Goal: Transaction & Acquisition: Book appointment/travel/reservation

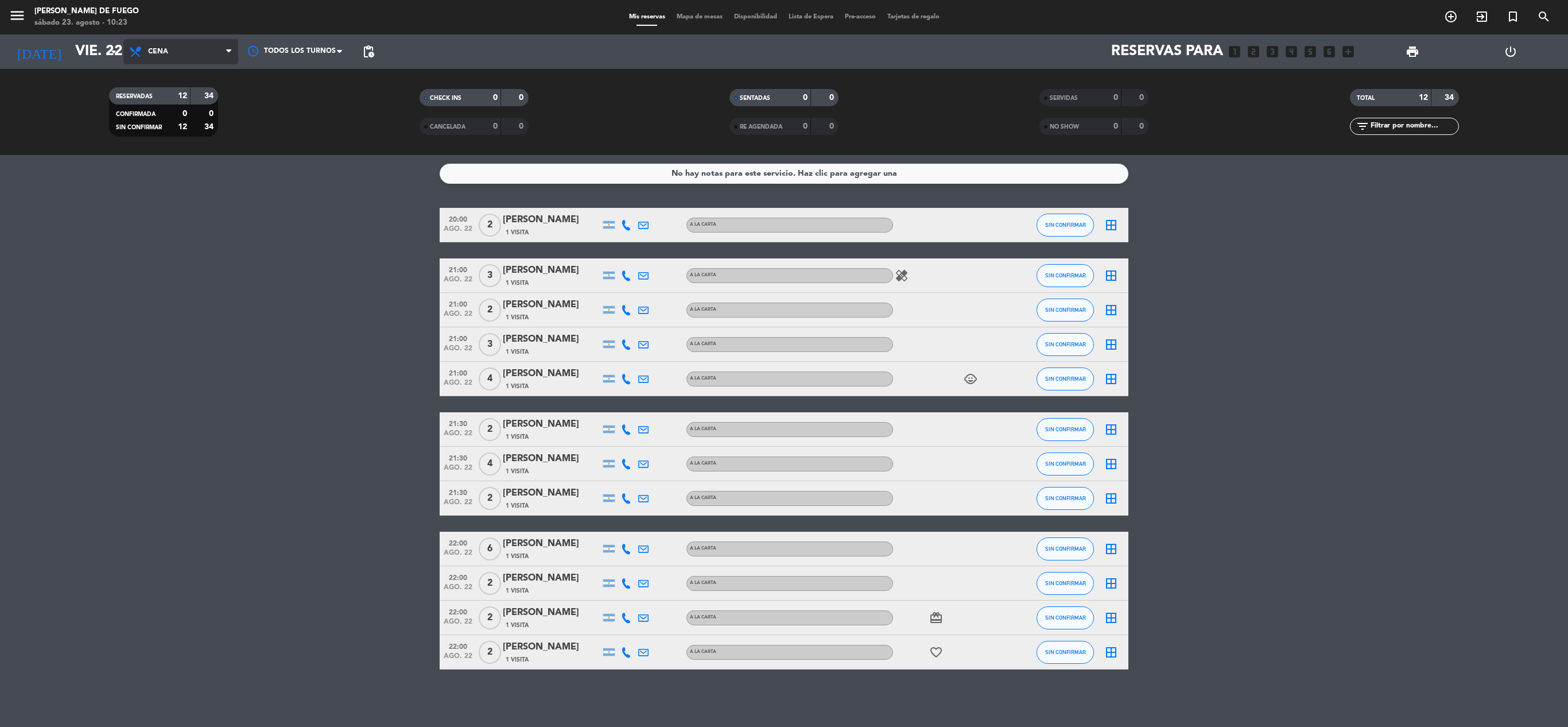
click at [178, 57] on span "Cena" at bounding box center [181, 52] width 115 height 25
click at [125, 58] on span "Cena" at bounding box center [181, 52] width 115 height 25
click at [108, 61] on input "vie. 22 ago." at bounding box center [161, 51] width 183 height 29
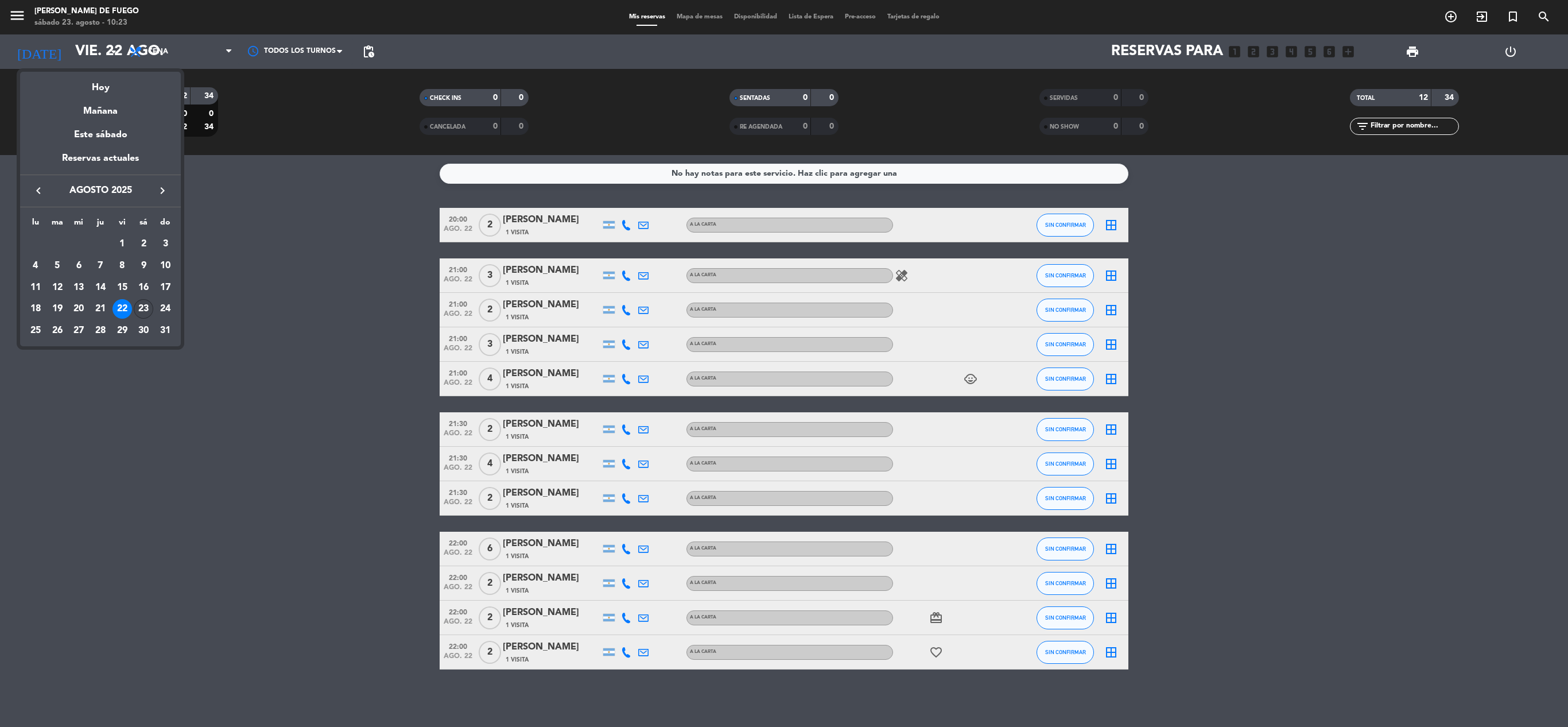
click at [141, 307] on div "23" at bounding box center [143, 308] width 19 height 19
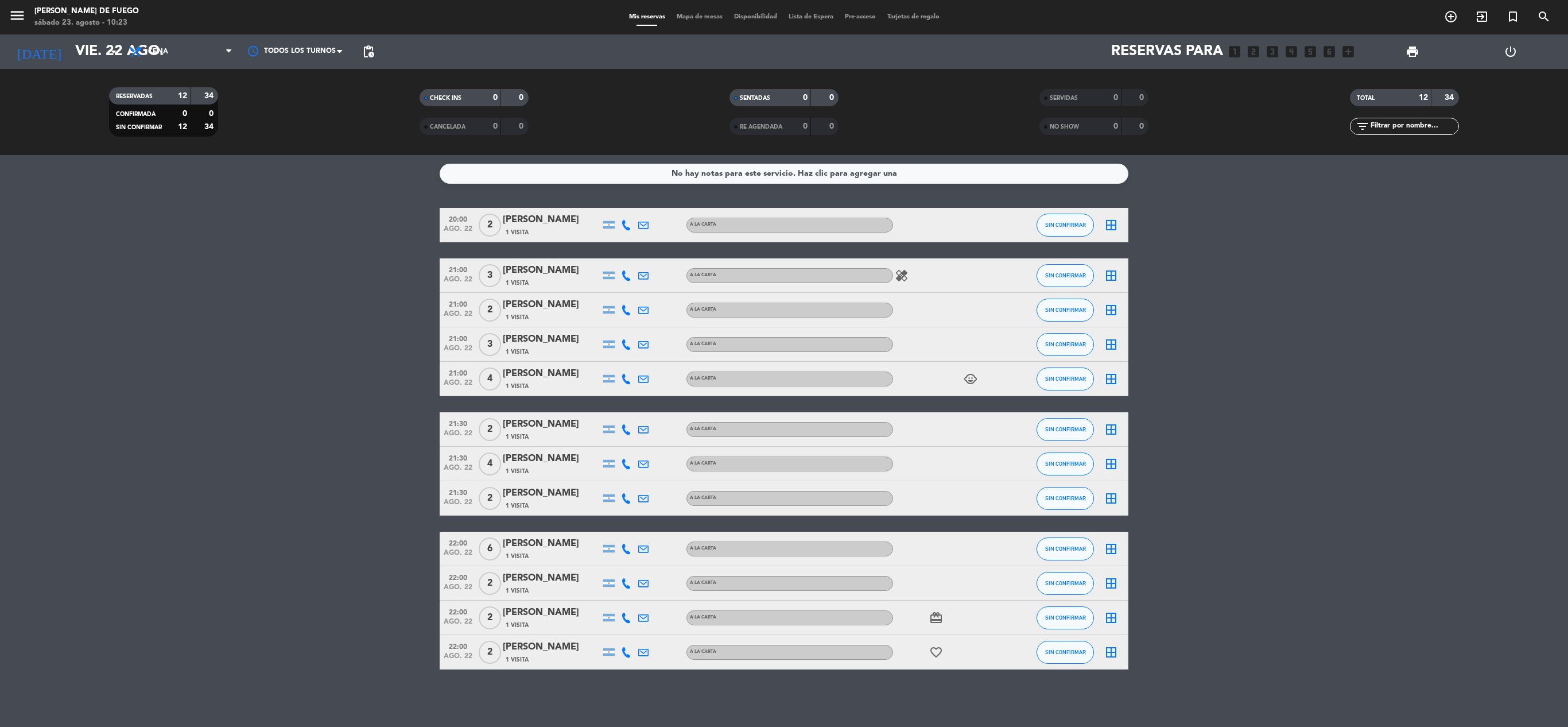
type input "sáb. 23 ago."
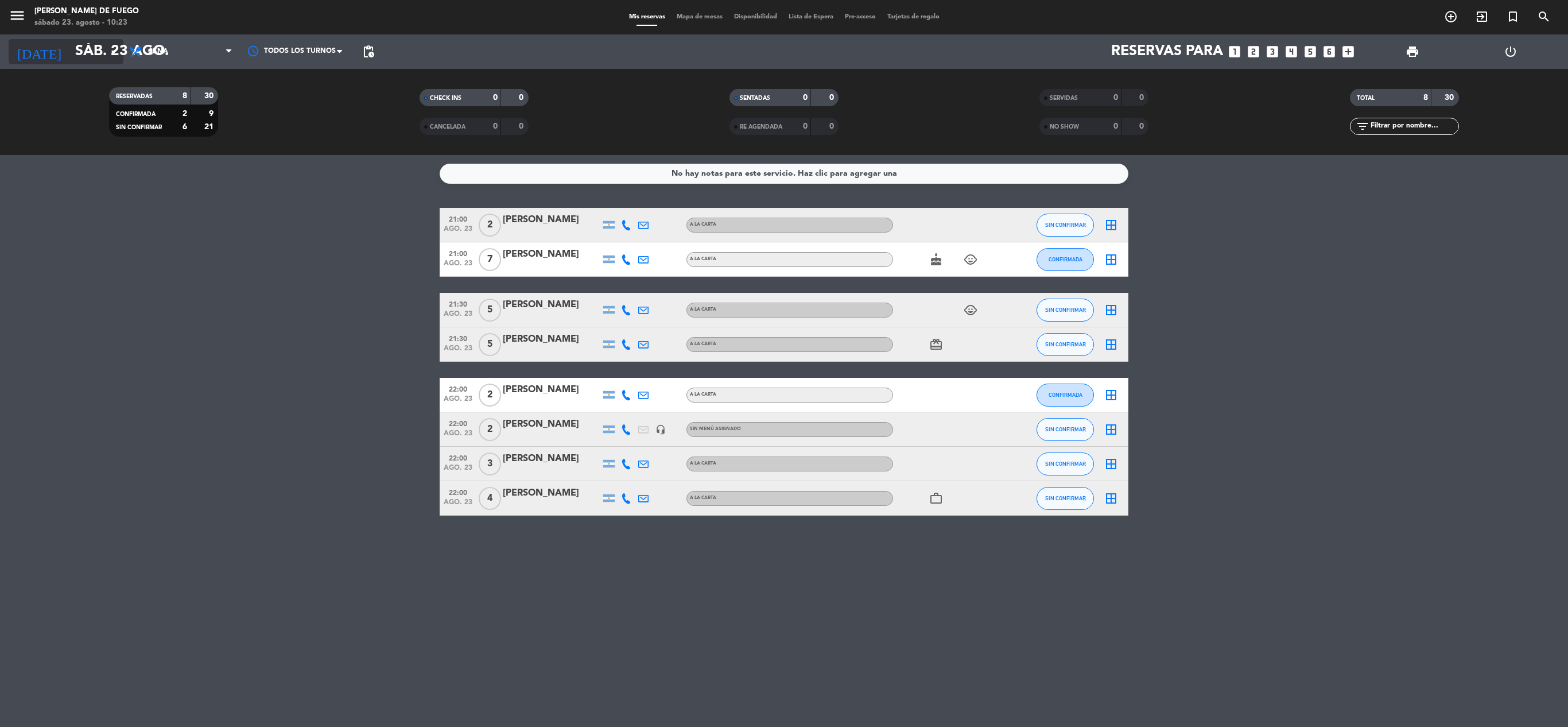
click at [104, 56] on input "sáb. 23 ago." at bounding box center [161, 51] width 183 height 29
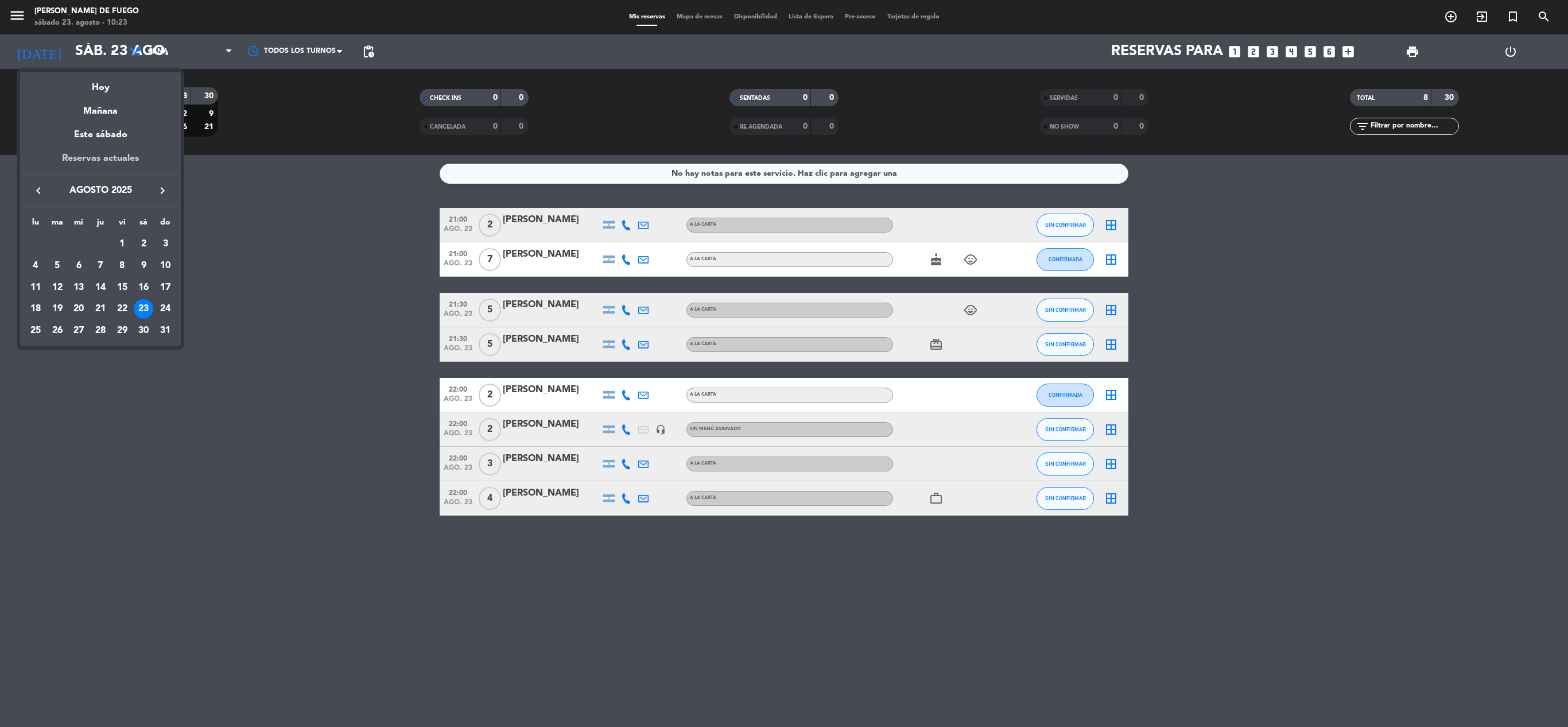
click at [134, 154] on div "Reservas actuales" at bounding box center [100, 162] width 161 height 23
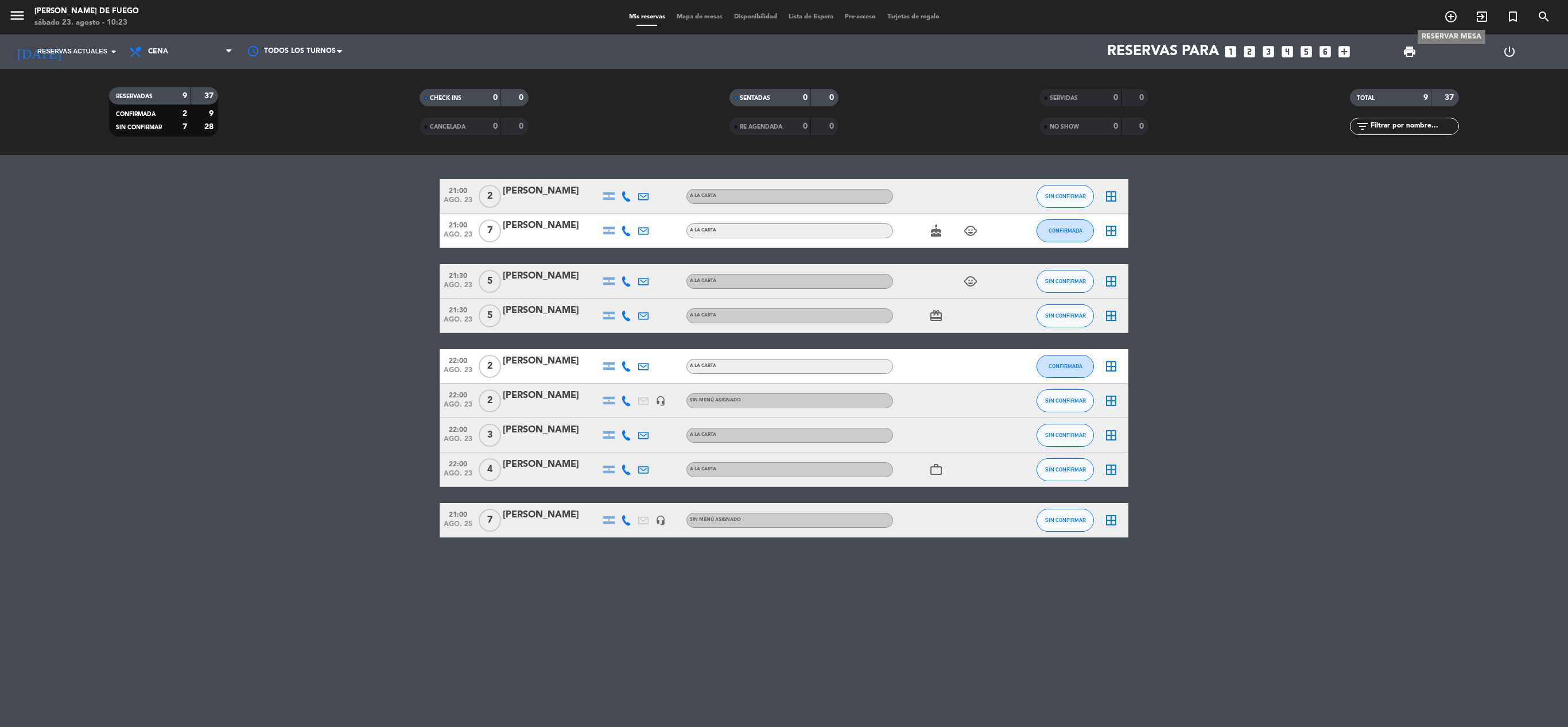
click at [1453, 15] on icon "add_circle_outline" at bounding box center [1450, 17] width 14 height 14
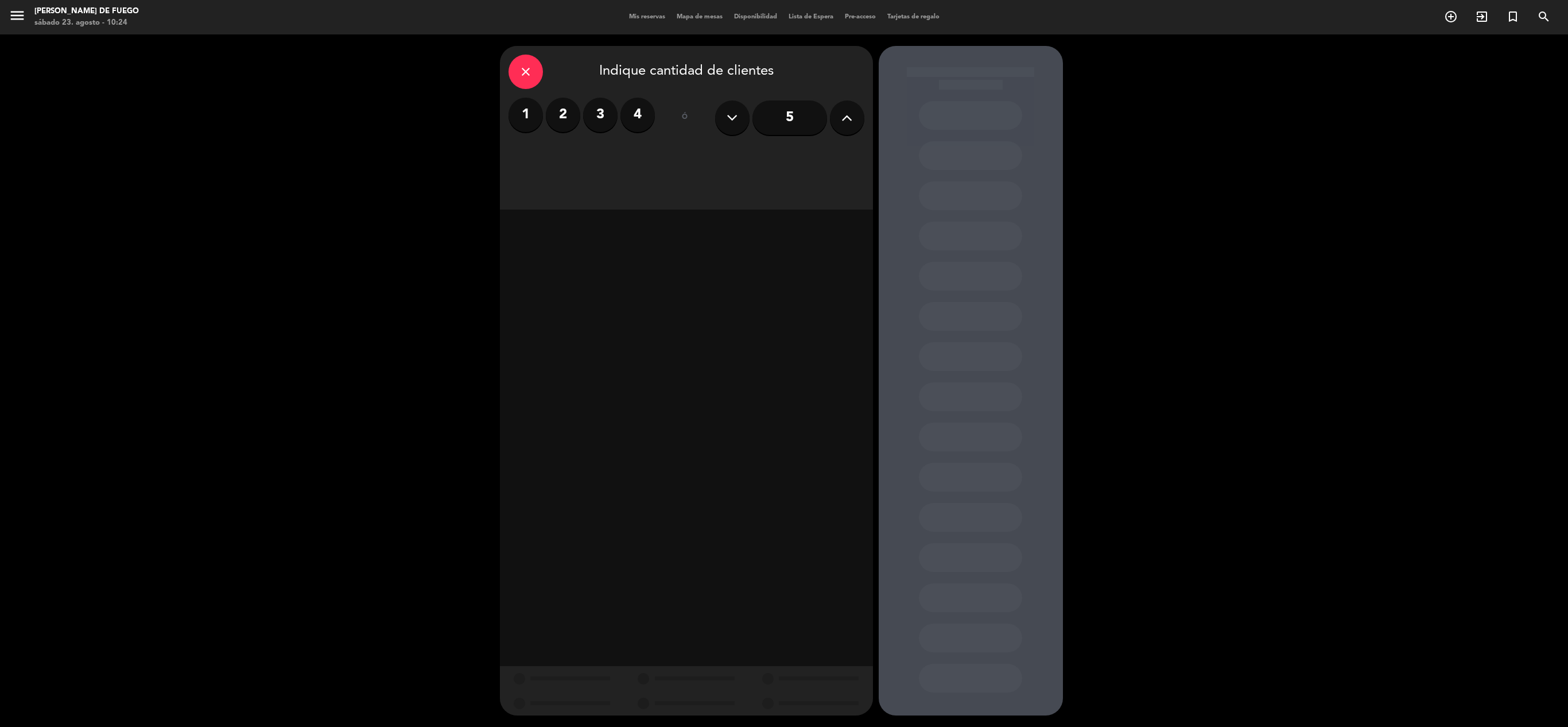
click at [798, 116] on input "5" at bounding box center [789, 118] width 74 height 35
click at [712, 156] on div "Cena" at bounding box center [776, 157] width 177 height 23
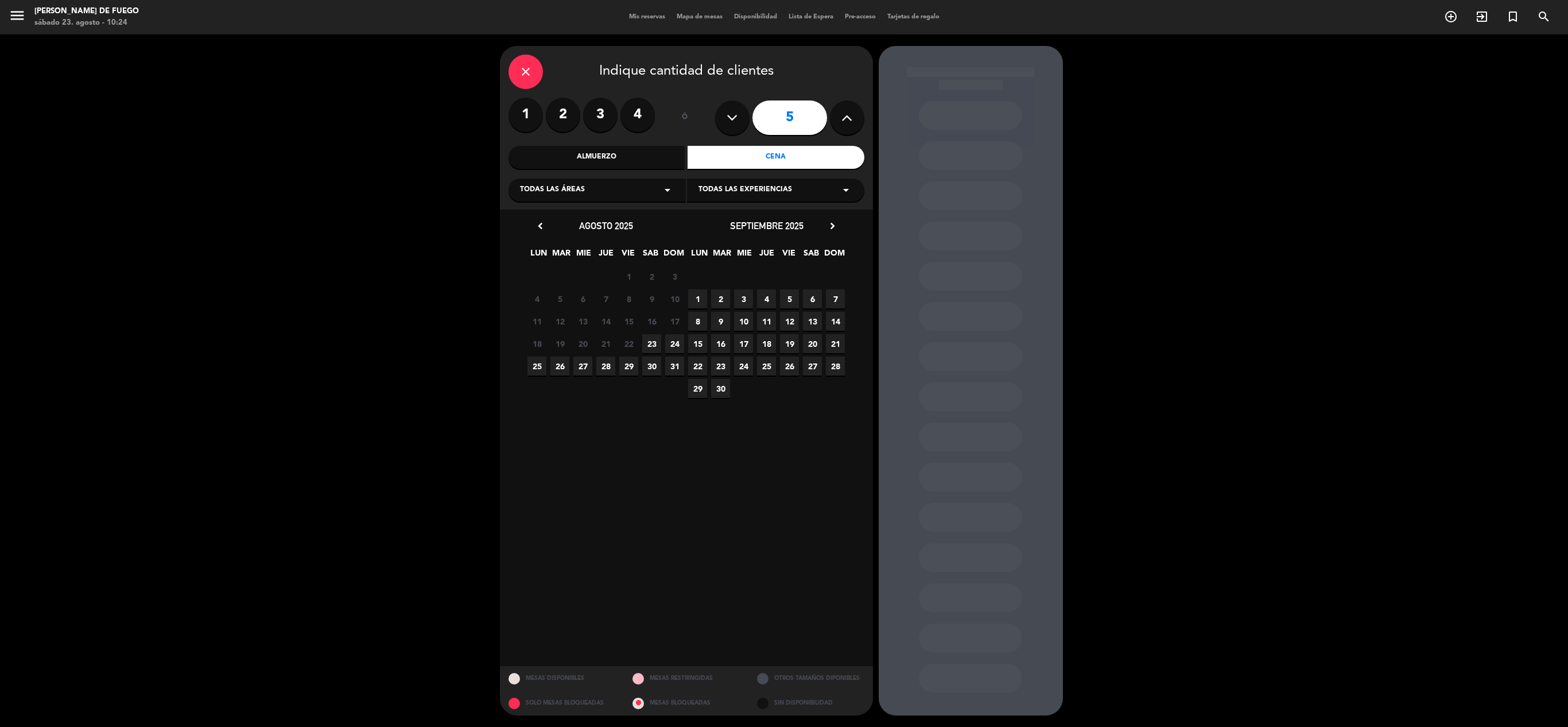
click at [651, 339] on span "23" at bounding box center [651, 343] width 19 height 19
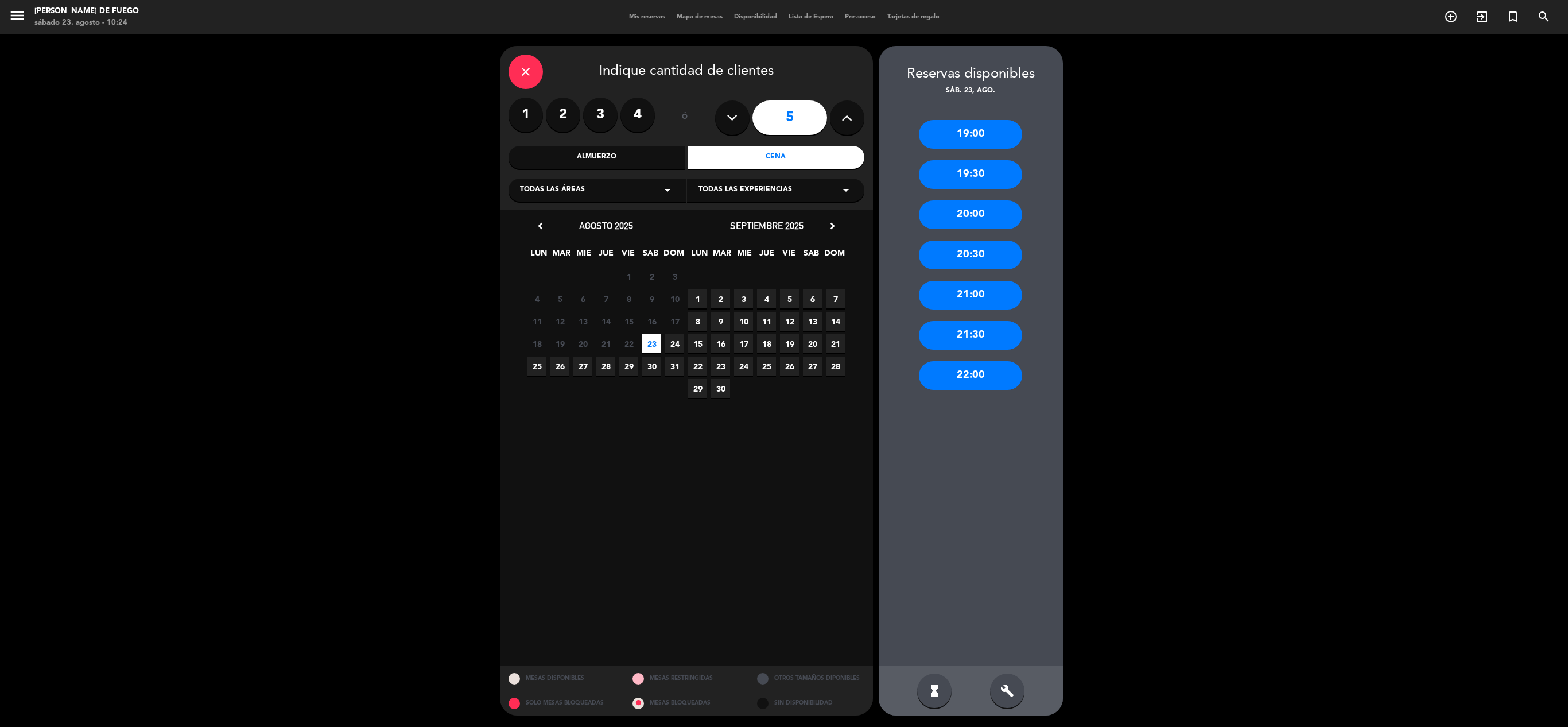
click at [990, 337] on div "21:30" at bounding box center [971, 335] width 104 height 29
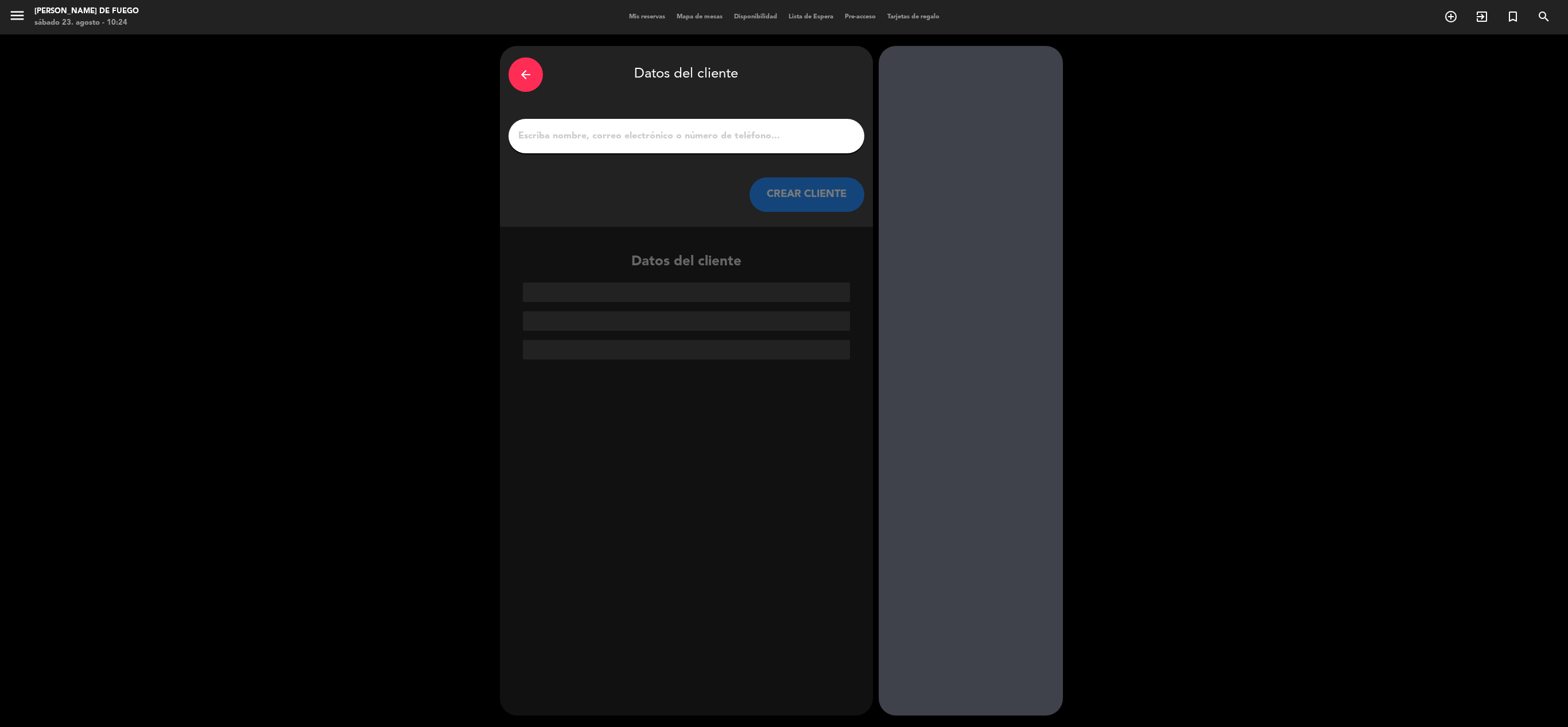
click at [682, 137] on input "1" at bounding box center [686, 136] width 339 height 16
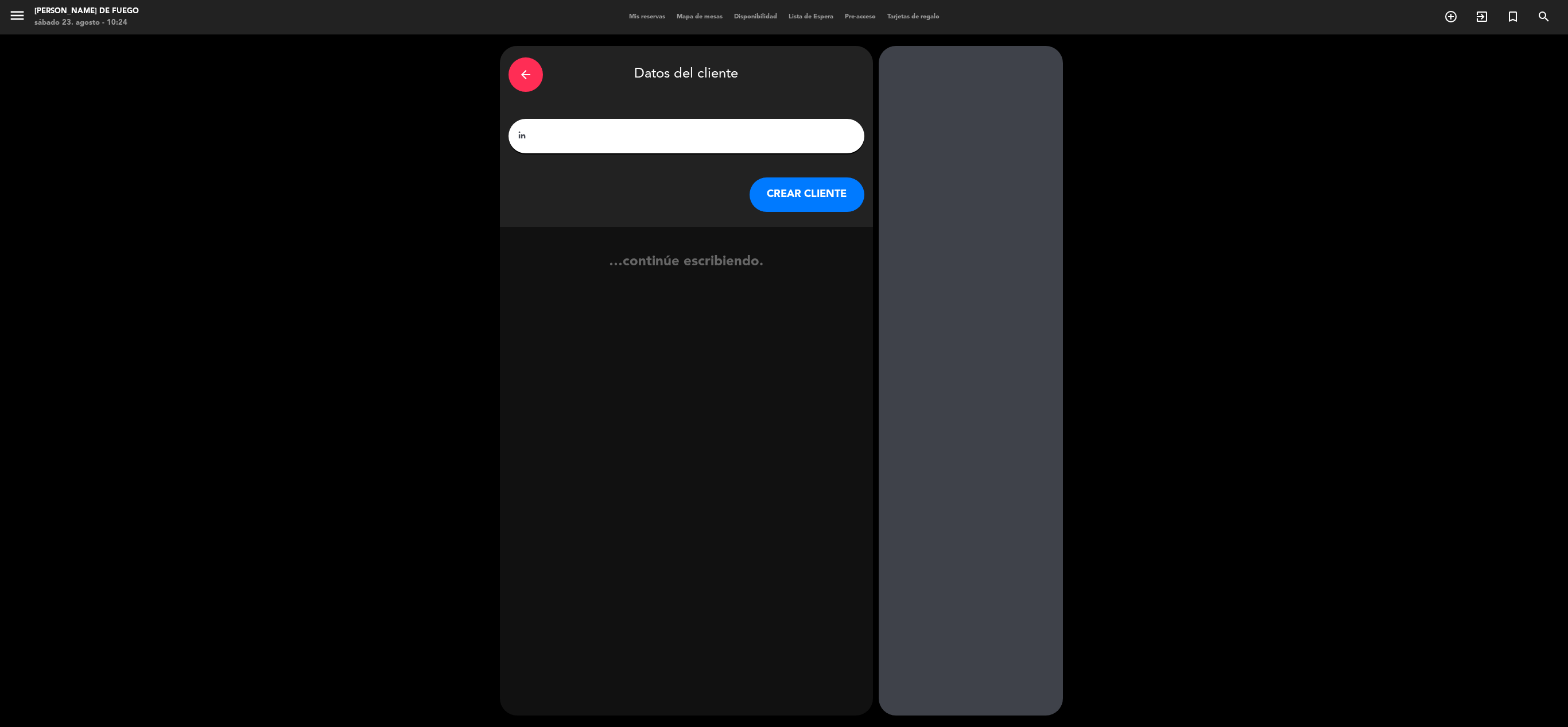
type input "i"
type input "[PERSON_NAME]"
click at [789, 183] on button "CREAR CLIENTE" at bounding box center [807, 195] width 115 height 35
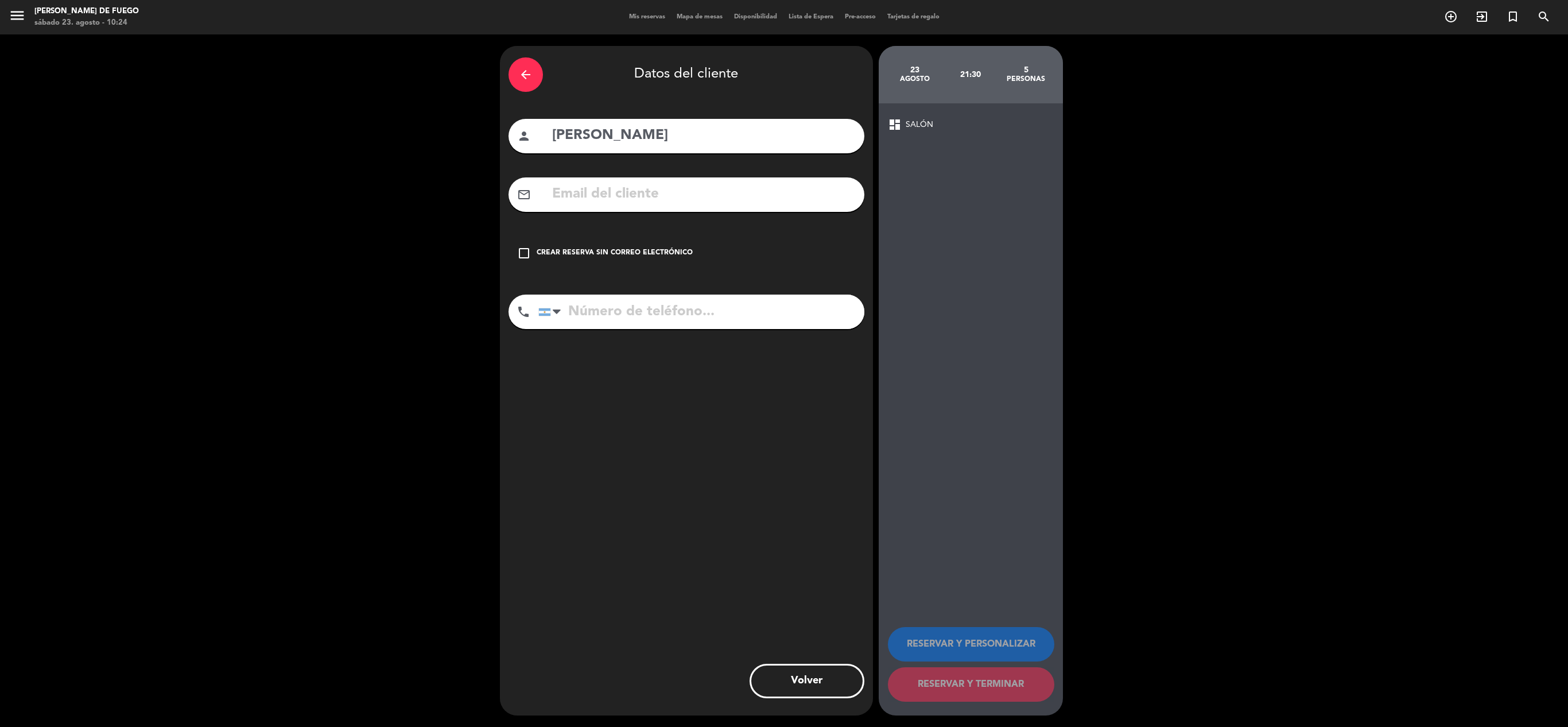
click at [519, 254] on icon "check_box_outline_blank" at bounding box center [524, 253] width 14 height 14
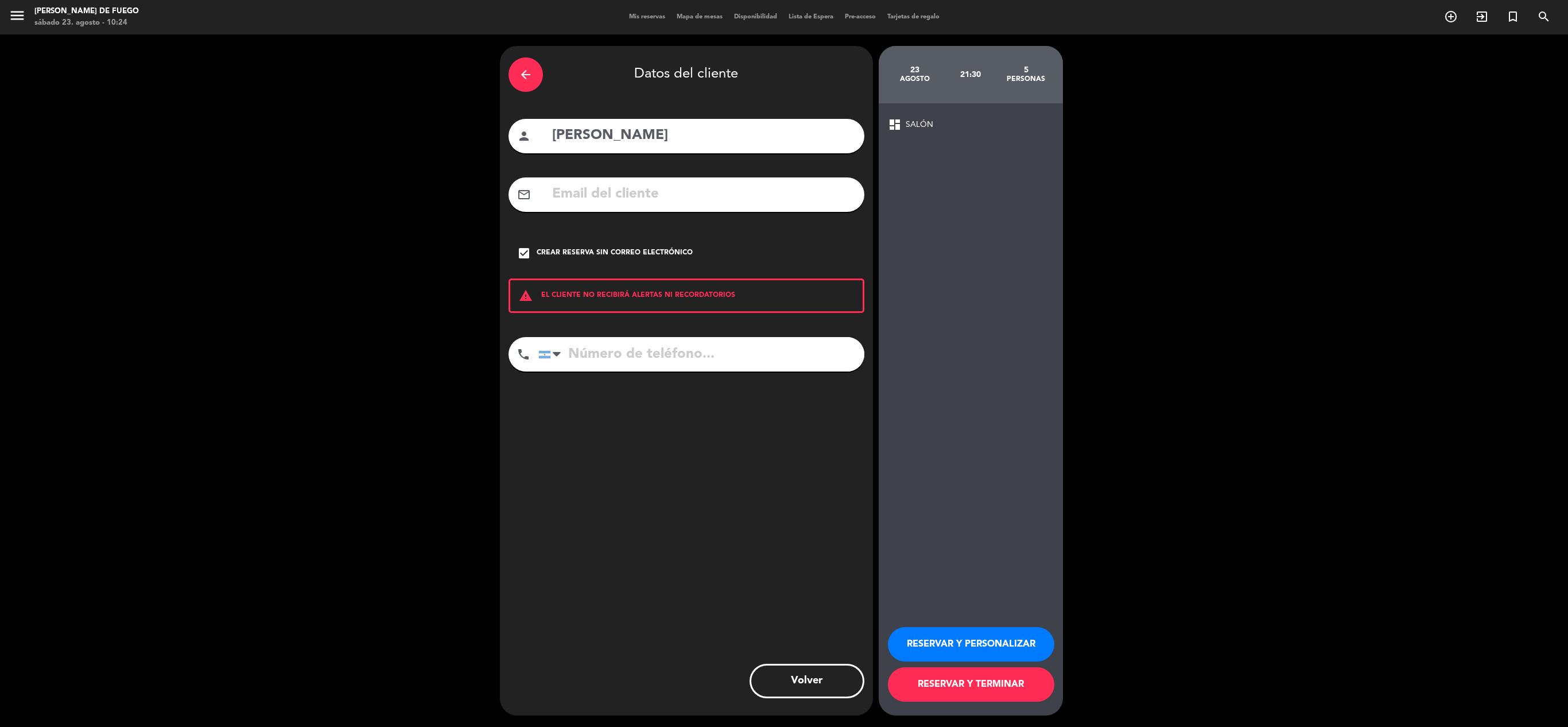
click at [603, 334] on div "arrow_back Datos del cliente person [PERSON_NAME] mail_outline check_box Crear …" at bounding box center [686, 380] width 373 height 669
click at [599, 361] on input "tel" at bounding box center [701, 355] width 326 height 35
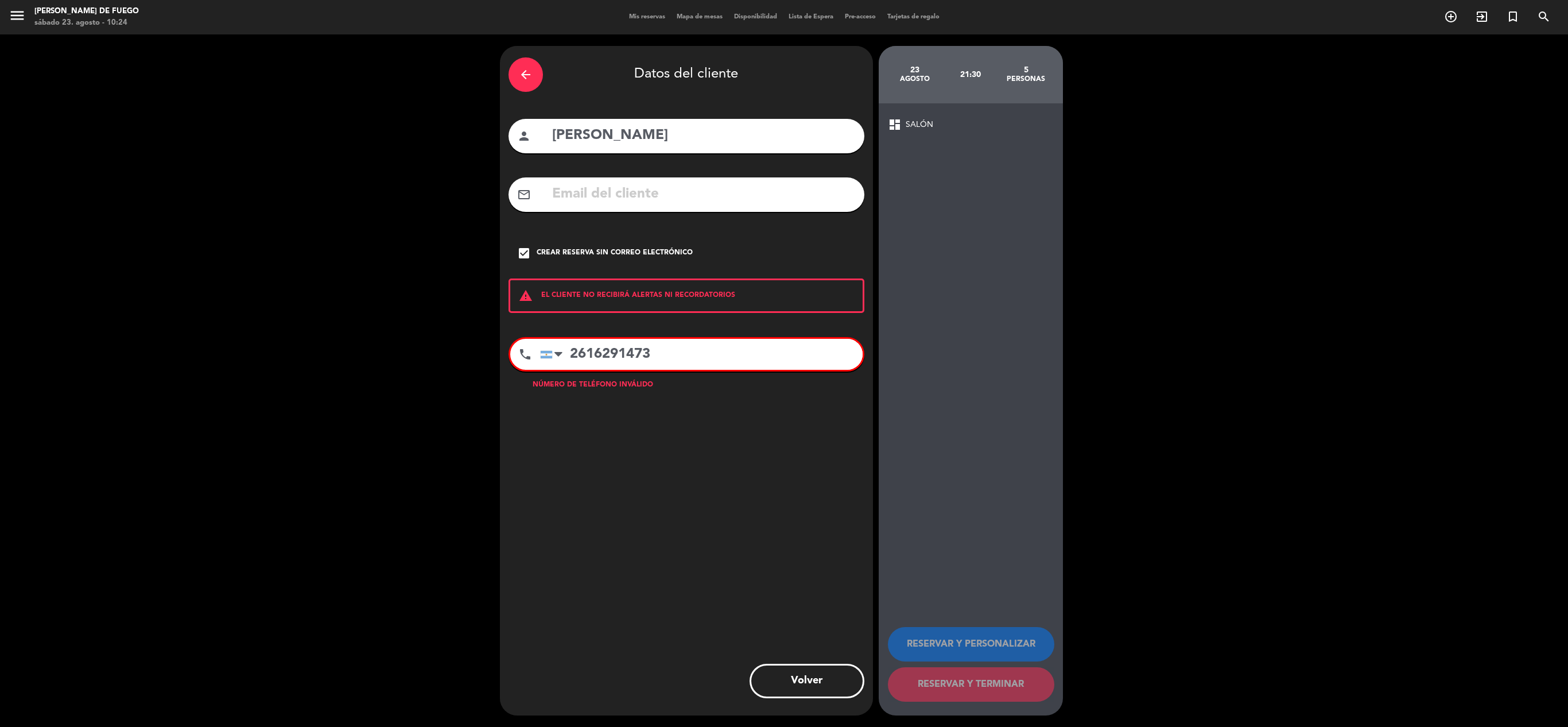
type input "2616291473"
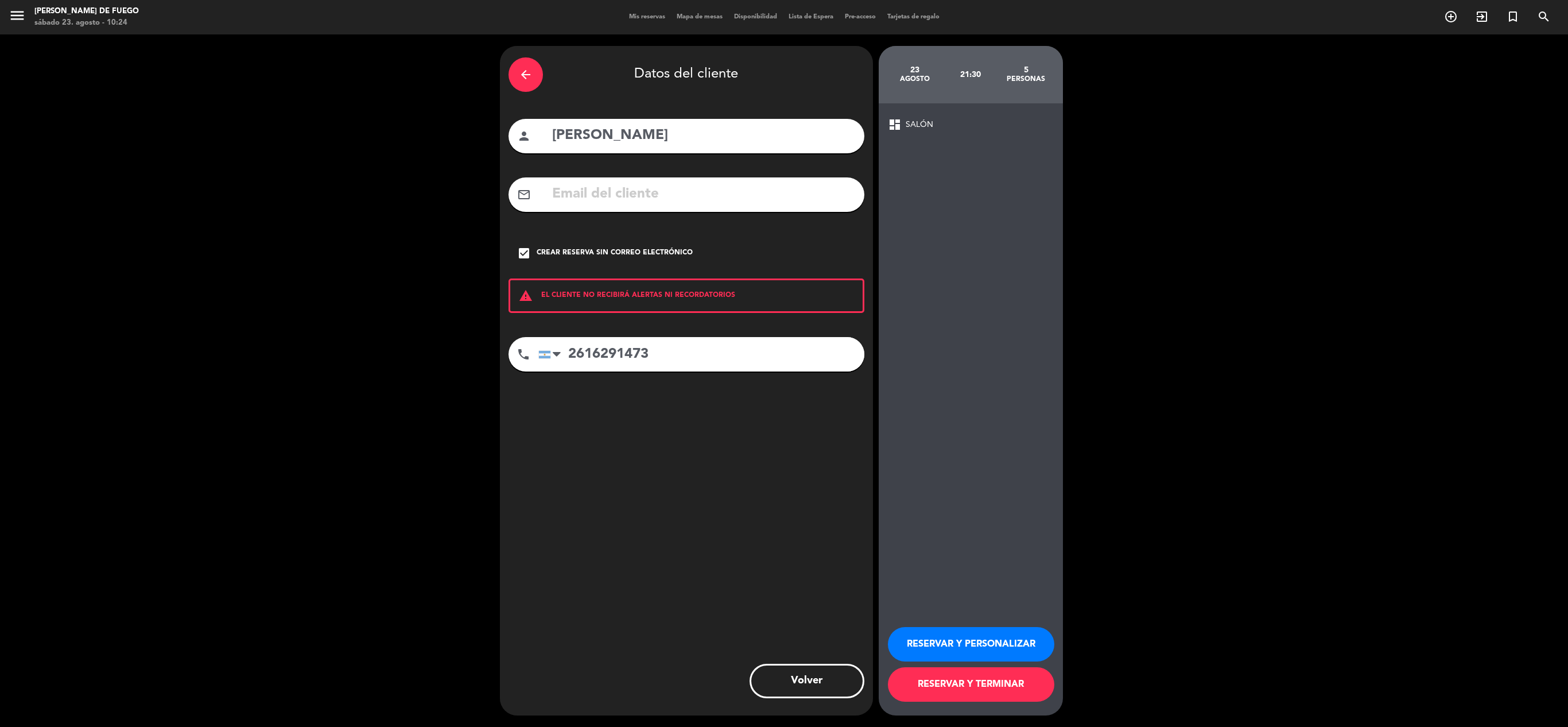
click at [1011, 694] on button "RESERVAR Y TERMINAR" at bounding box center [971, 685] width 167 height 35
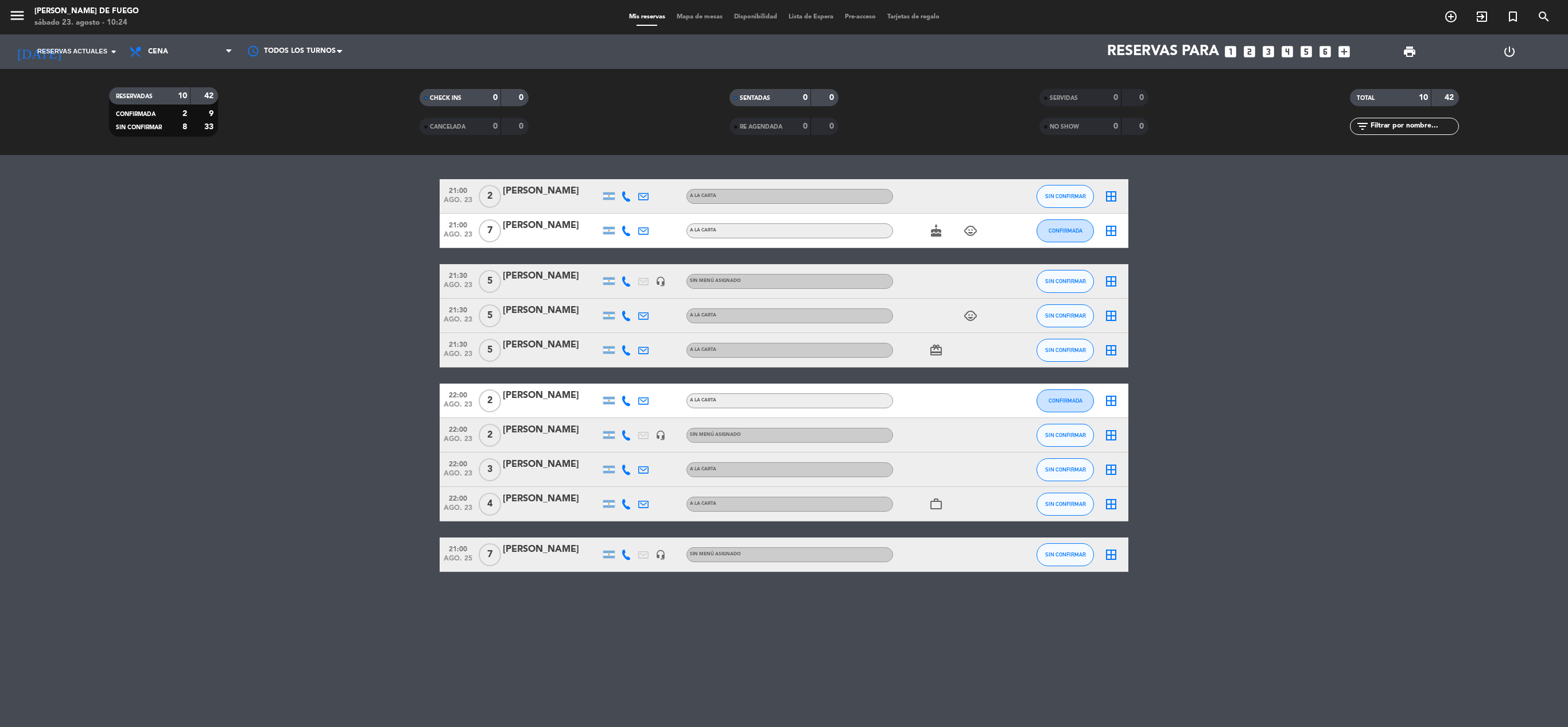
click at [968, 311] on icon "child_care" at bounding box center [971, 315] width 14 height 14
click at [976, 317] on icon "child_care" at bounding box center [971, 315] width 14 height 14
click at [181, 50] on span "Cena" at bounding box center [181, 52] width 115 height 25
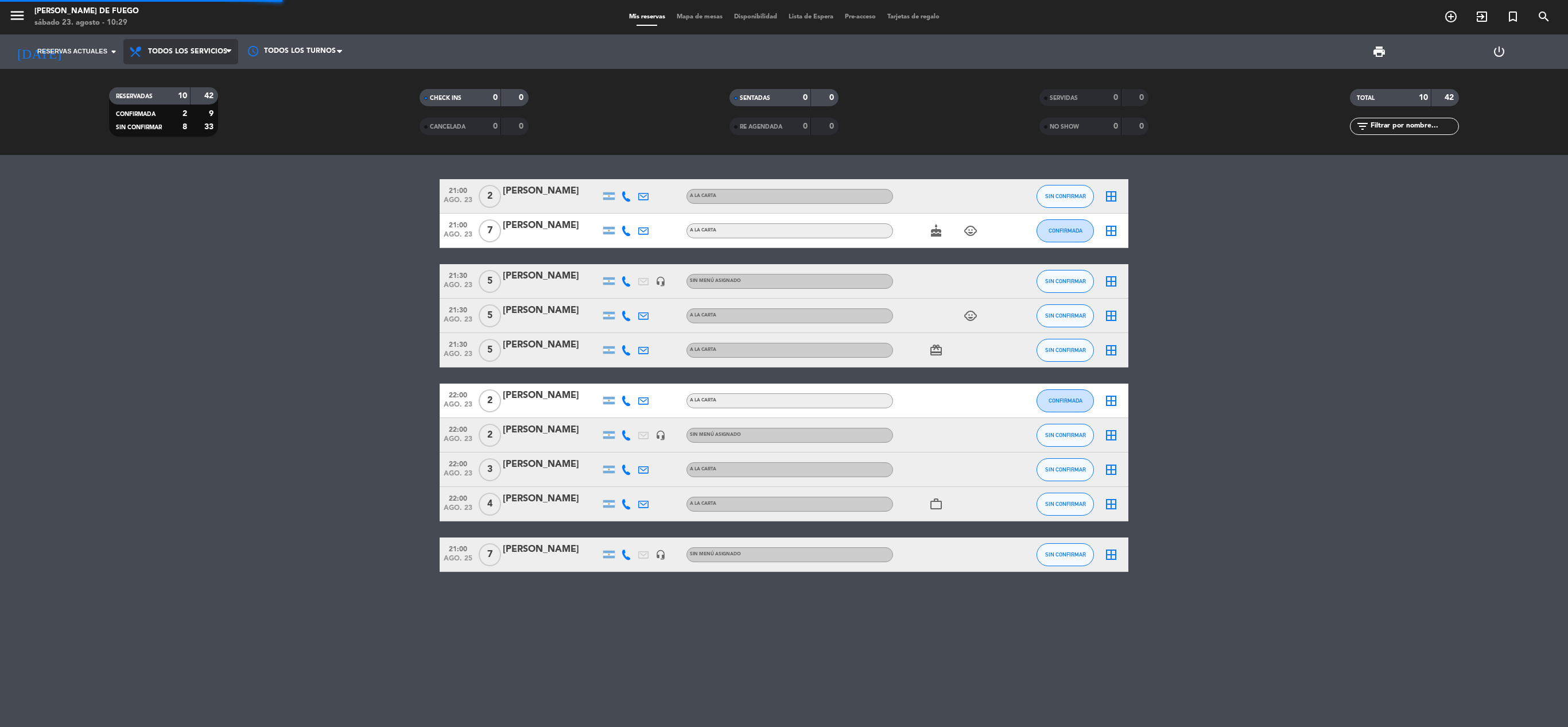
click at [186, 78] on div "menu [PERSON_NAME] de Fuego [DATE] 23. agosto - 10:29 Mis reservas Mapa de mesa…" at bounding box center [784, 77] width 1568 height 155
click at [206, 41] on span "Todos los servicios" at bounding box center [181, 52] width 115 height 25
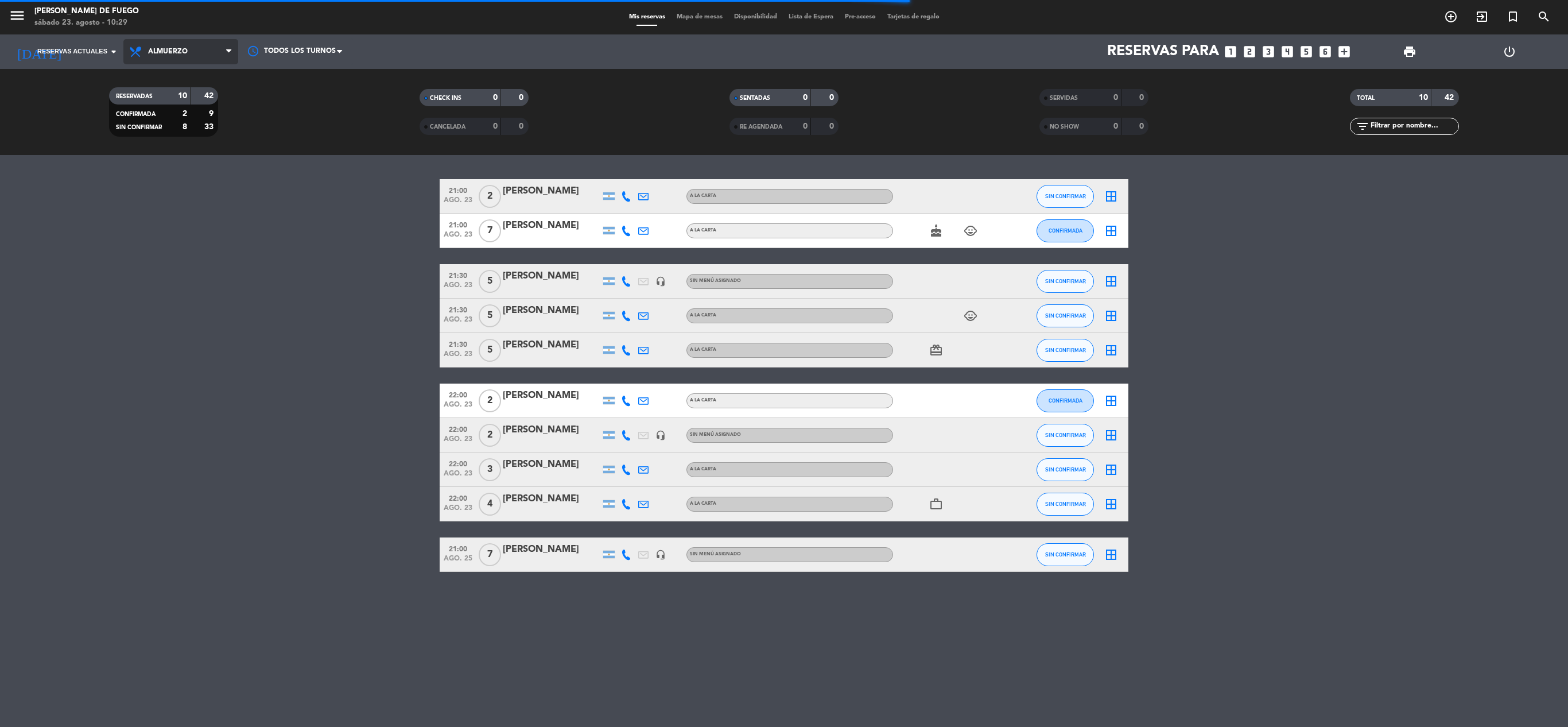
click at [191, 94] on div "menu [PERSON_NAME] de Fuego [DATE] 23. agosto - 10:29 Mis reservas Mapa de mesa…" at bounding box center [784, 77] width 1568 height 155
click at [337, 409] on bookings-row "21:00 [DATE] 2 [PERSON_NAME] A LA CARTA SIN CONFIRMAR border_all 21:00 [DATE] […" at bounding box center [784, 375] width 1568 height 392
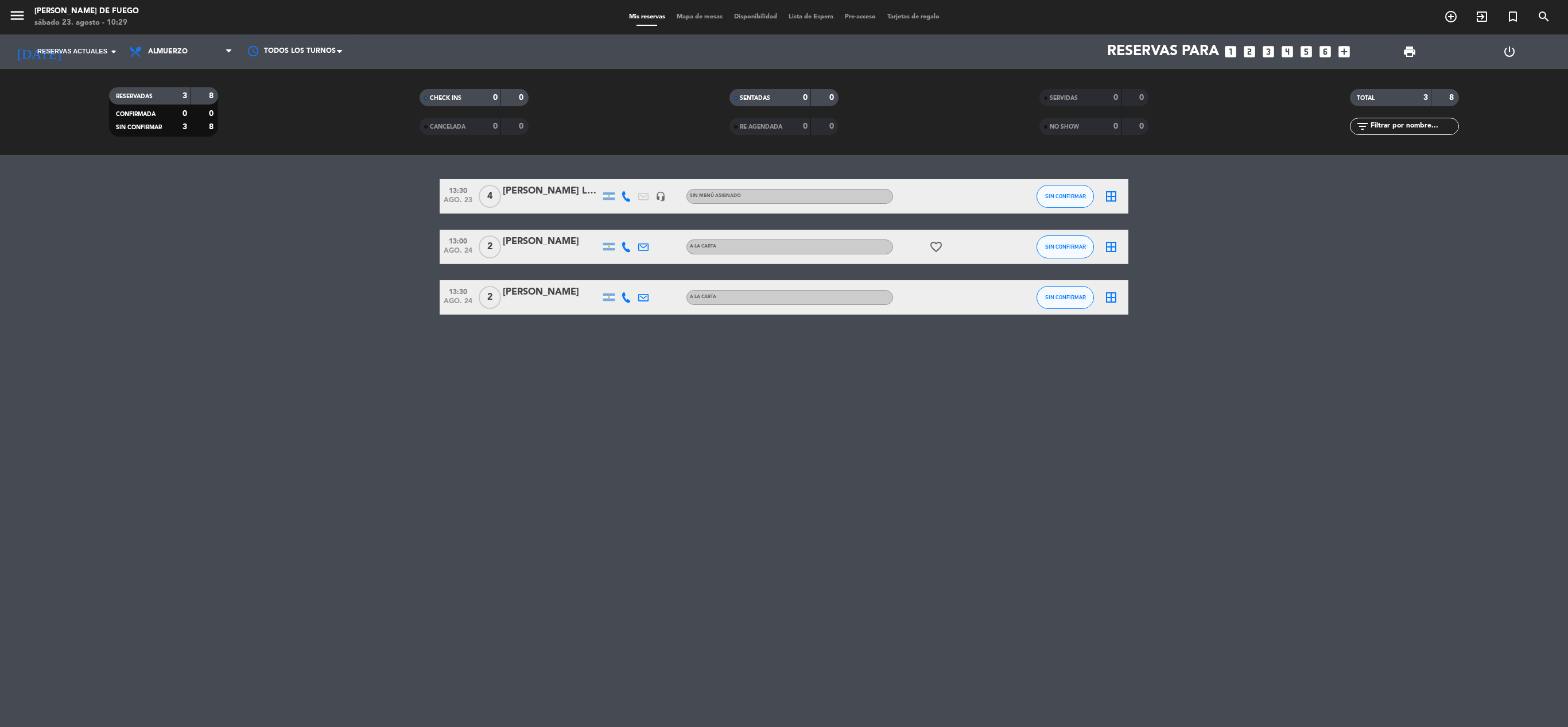
click at [593, 430] on div "13:30 [DATE] 4 [PERSON_NAME] La [PERSON_NAME] headset_mic Sin menú asignado SIN…" at bounding box center [784, 440] width 1568 height 572
click at [935, 247] on icon "favorite_border" at bounding box center [936, 246] width 14 height 14
click at [92, 54] on span "Reservas actuales" at bounding box center [72, 52] width 70 height 11
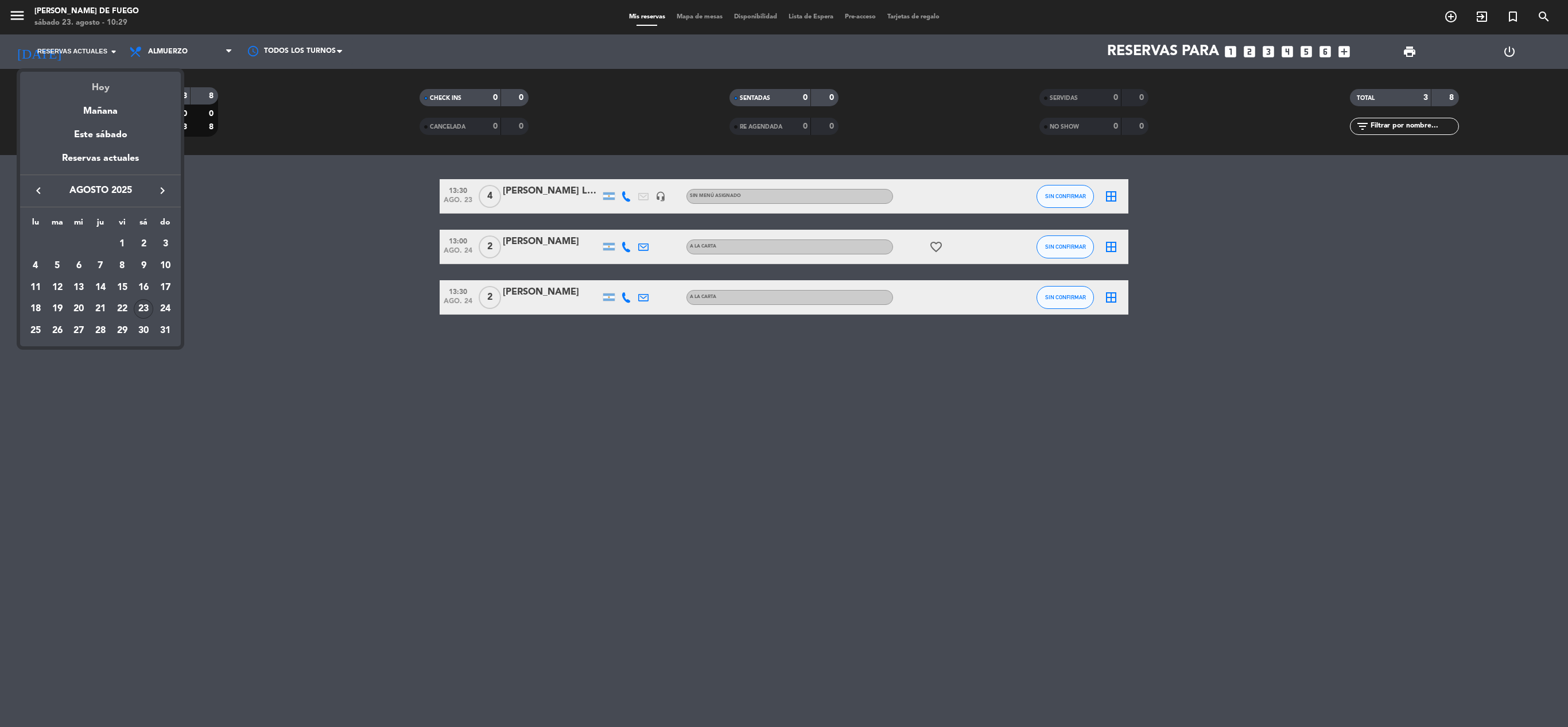
click at [96, 85] on div "Hoy" at bounding box center [100, 83] width 161 height 23
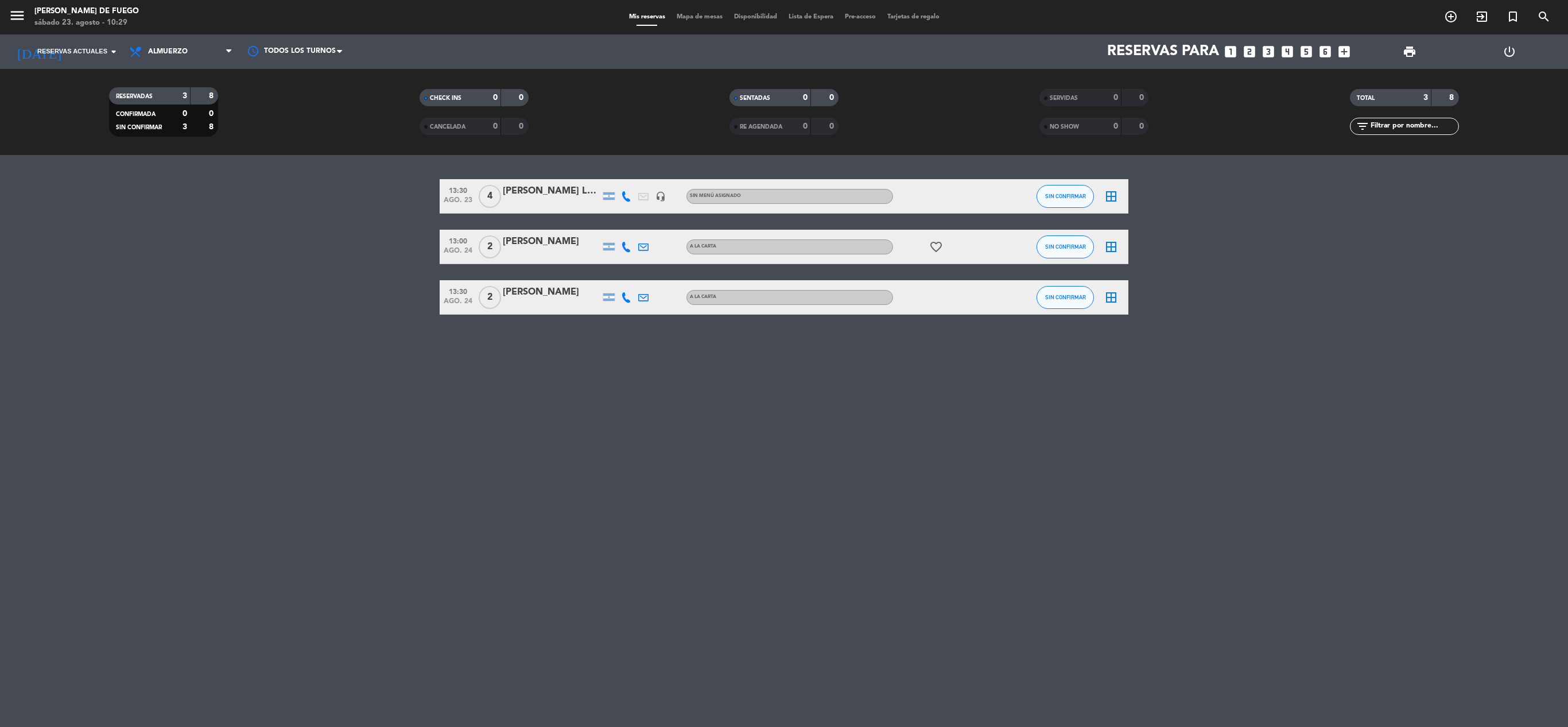
type input "sáb. 23 ago."
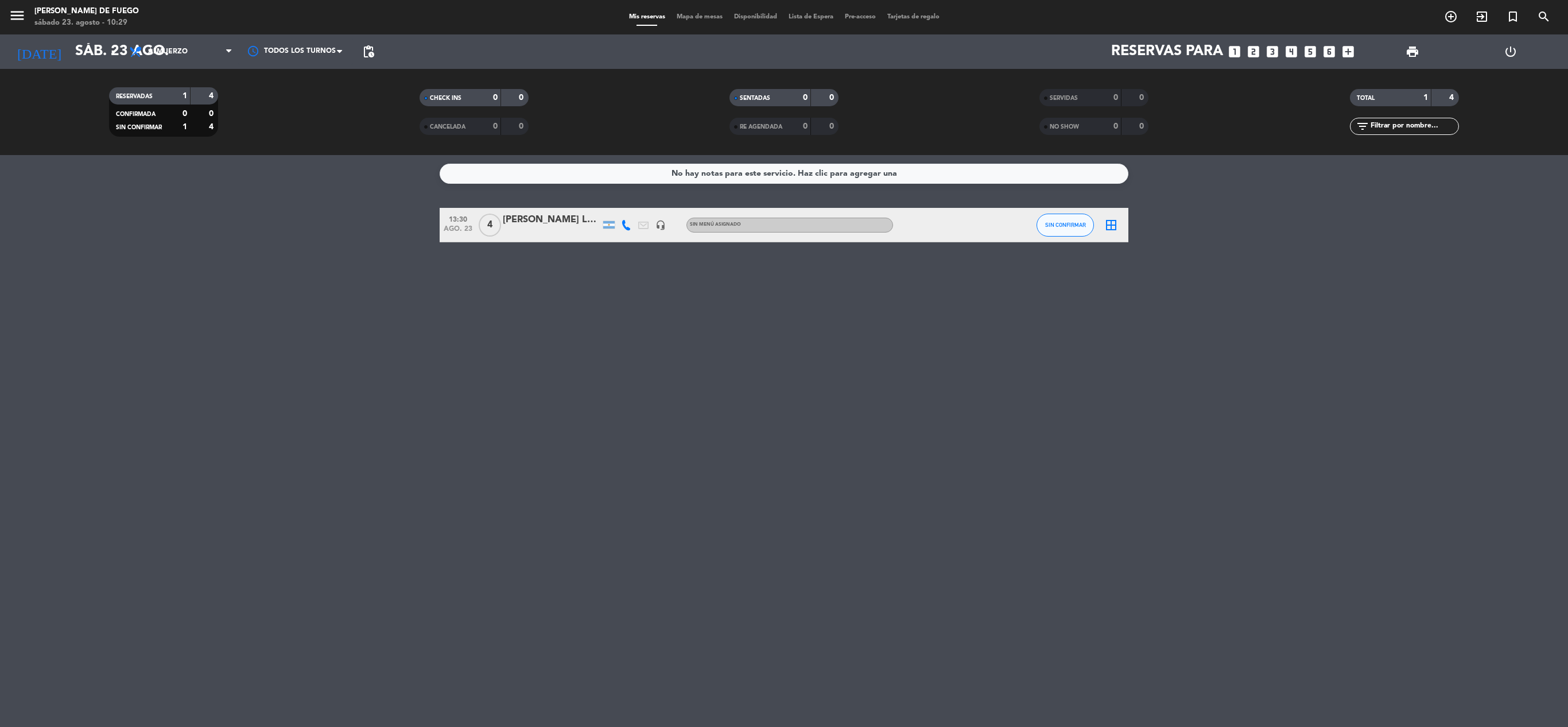
click at [431, 288] on div "No hay notas para este servicio. Haz clic para agregar una 13:30 [DATE] 4 [PERS…" at bounding box center [784, 440] width 1568 height 572
